Goal: Check status: Check status

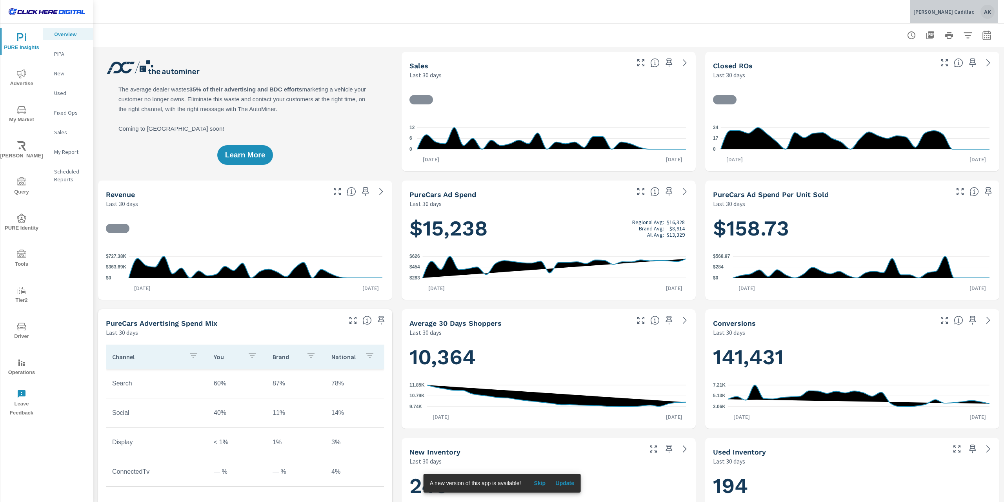
click at [992, 16] on div "AK" at bounding box center [988, 12] width 14 height 14
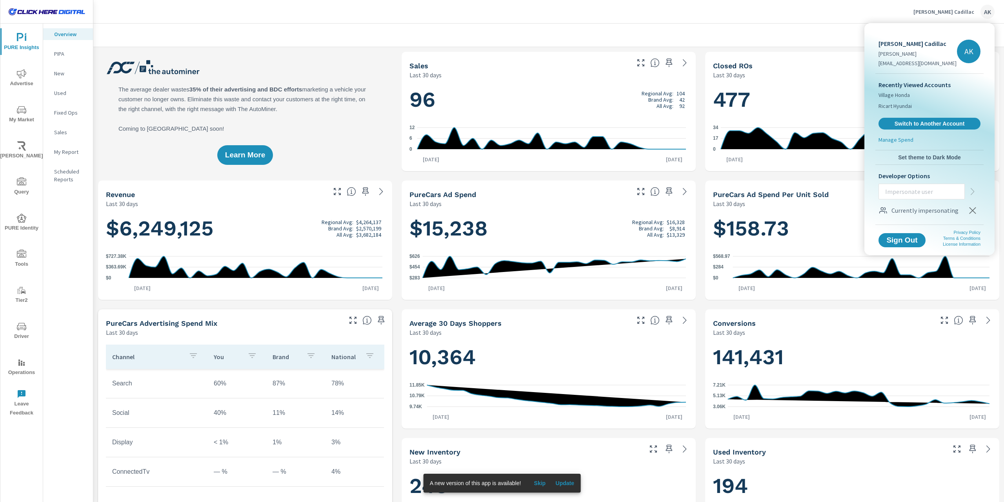
click at [908, 193] on input "text" at bounding box center [922, 191] width 86 height 20
type input "demo@purecars.com"
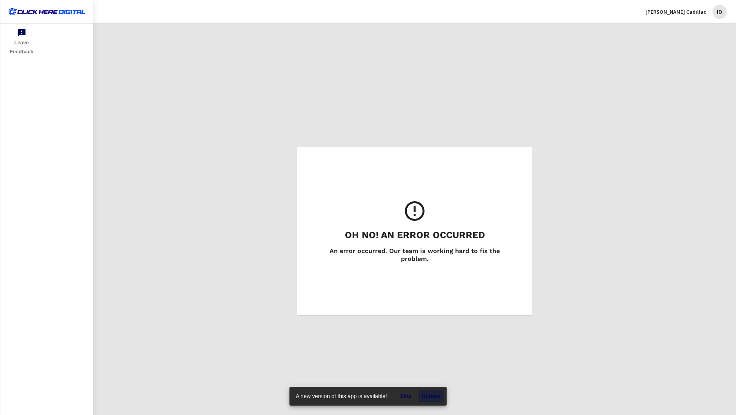
click at [434, 394] on span "Update" at bounding box center [430, 396] width 19 height 7
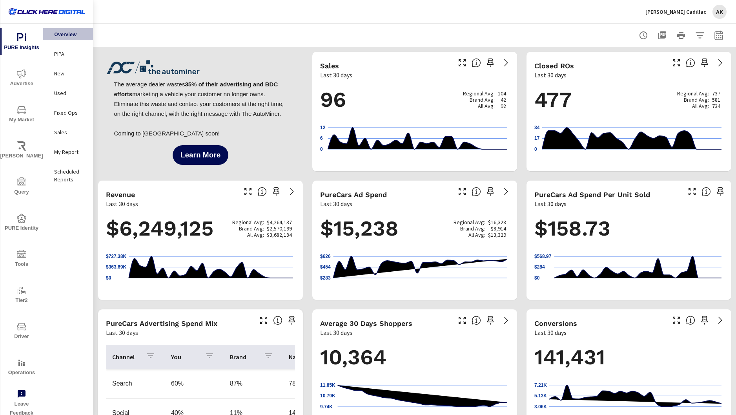
scroll to position [0, 0]
click at [674, 11] on p "[PERSON_NAME] Cadillac" at bounding box center [675, 11] width 61 height 7
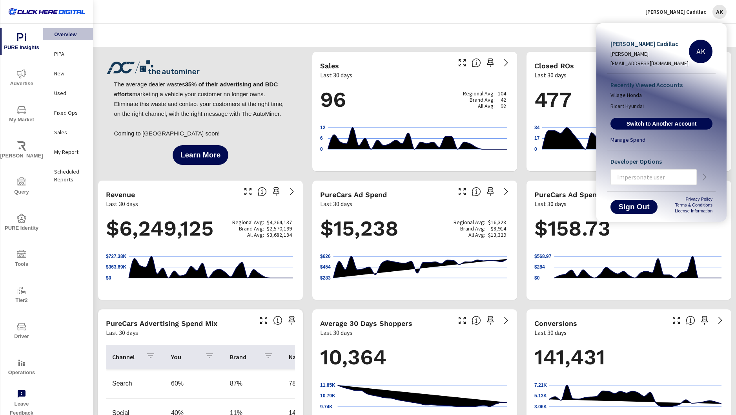
click at [660, 175] on input "text" at bounding box center [654, 177] width 86 height 20
type input "demo@purecarsd.com"
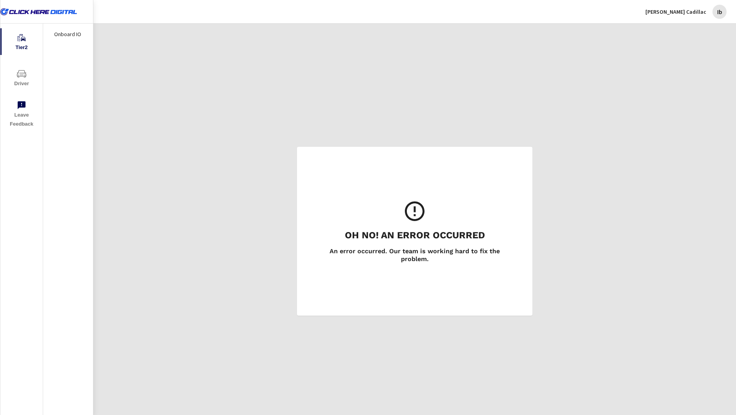
click at [31, 76] on span "Driver" at bounding box center [22, 78] width 38 height 19
